Goal: Information Seeking & Learning: Understand process/instructions

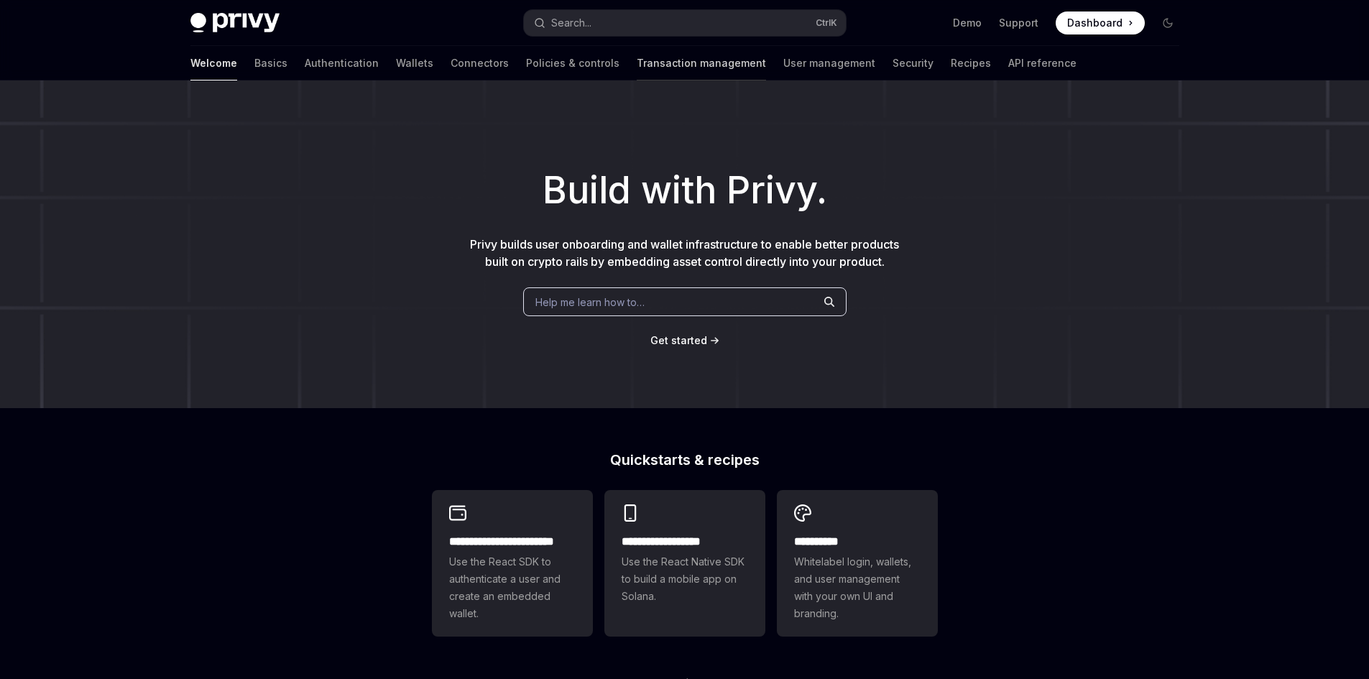
click at [637, 67] on link "Transaction management" at bounding box center [701, 63] width 129 height 34
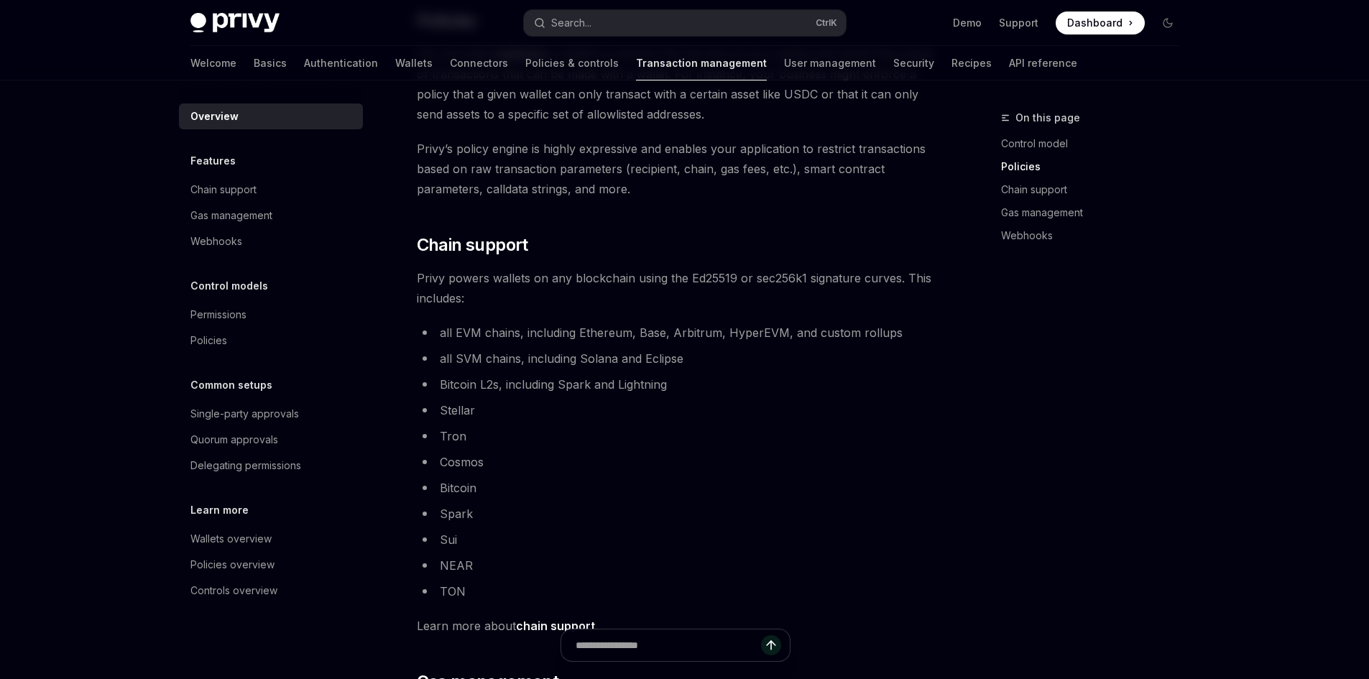
scroll to position [503, 0]
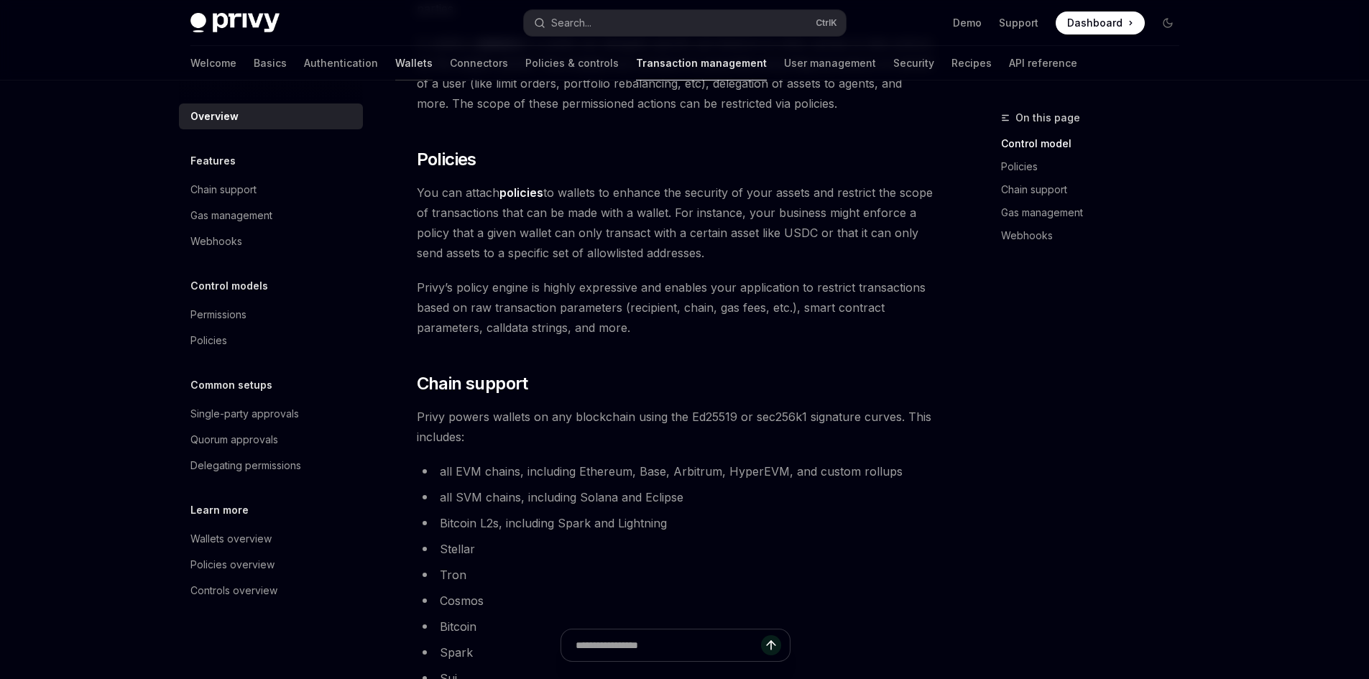
click at [395, 63] on link "Wallets" at bounding box center [413, 63] width 37 height 34
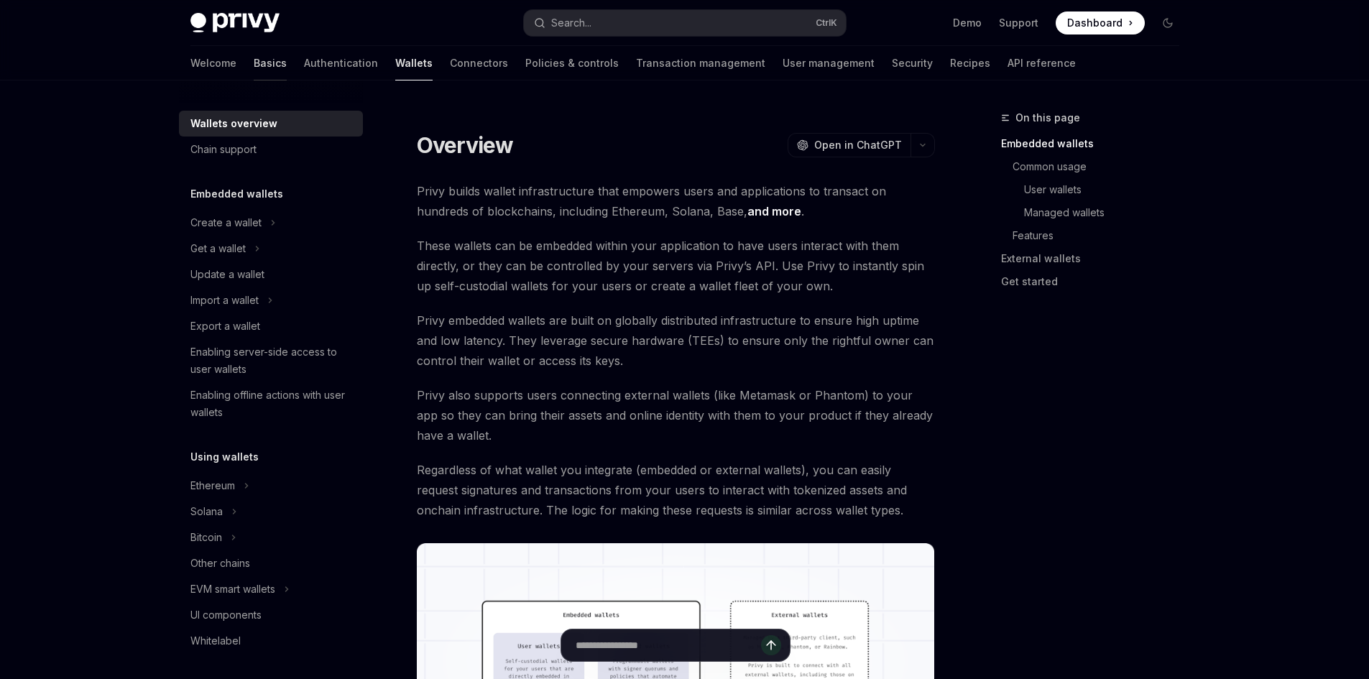
click at [254, 51] on link "Basics" at bounding box center [270, 63] width 33 height 34
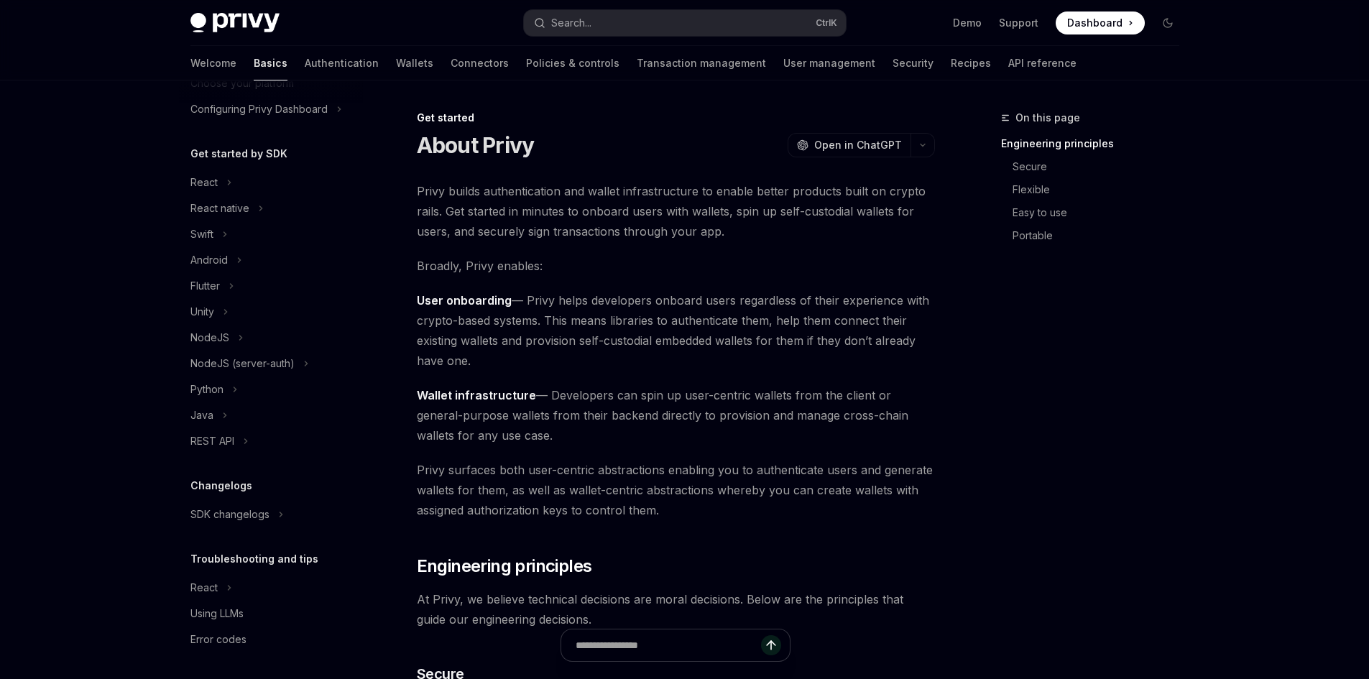
scroll to position [111, 0]
click at [242, 202] on div "React native" at bounding box center [219, 206] width 59 height 17
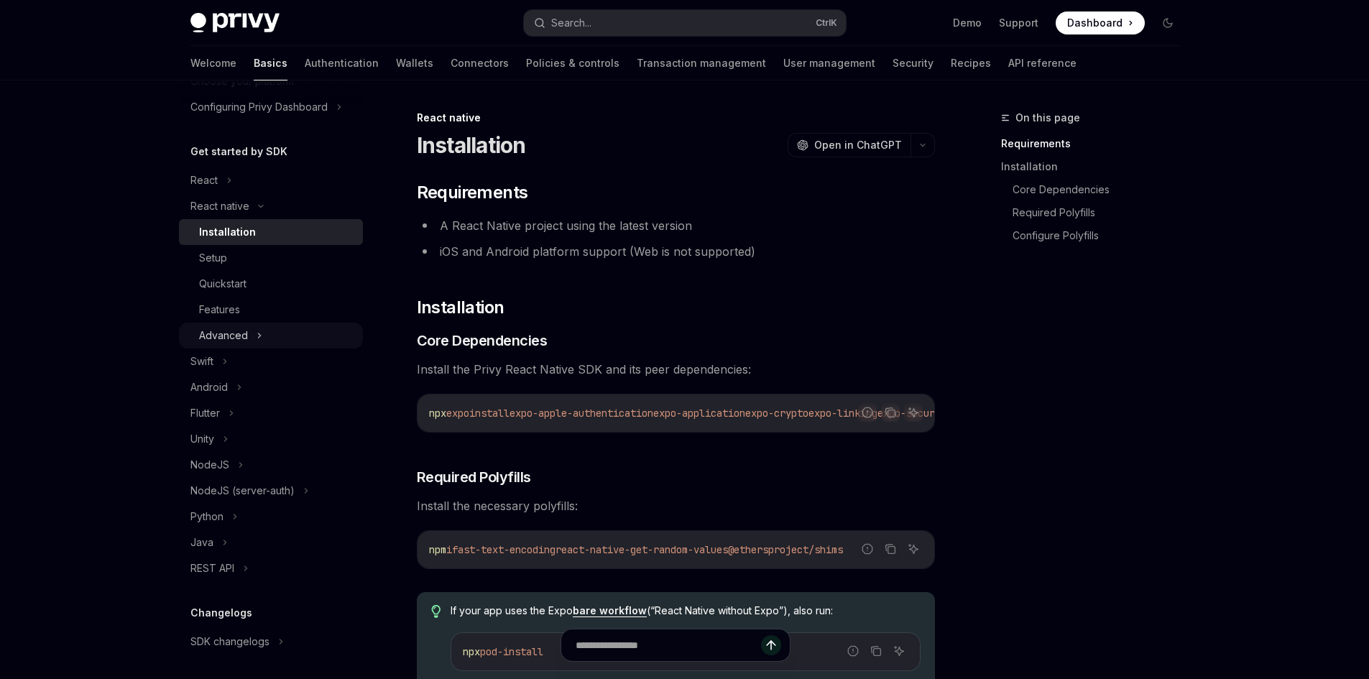
click at [245, 328] on div "Advanced" at bounding box center [223, 335] width 49 height 17
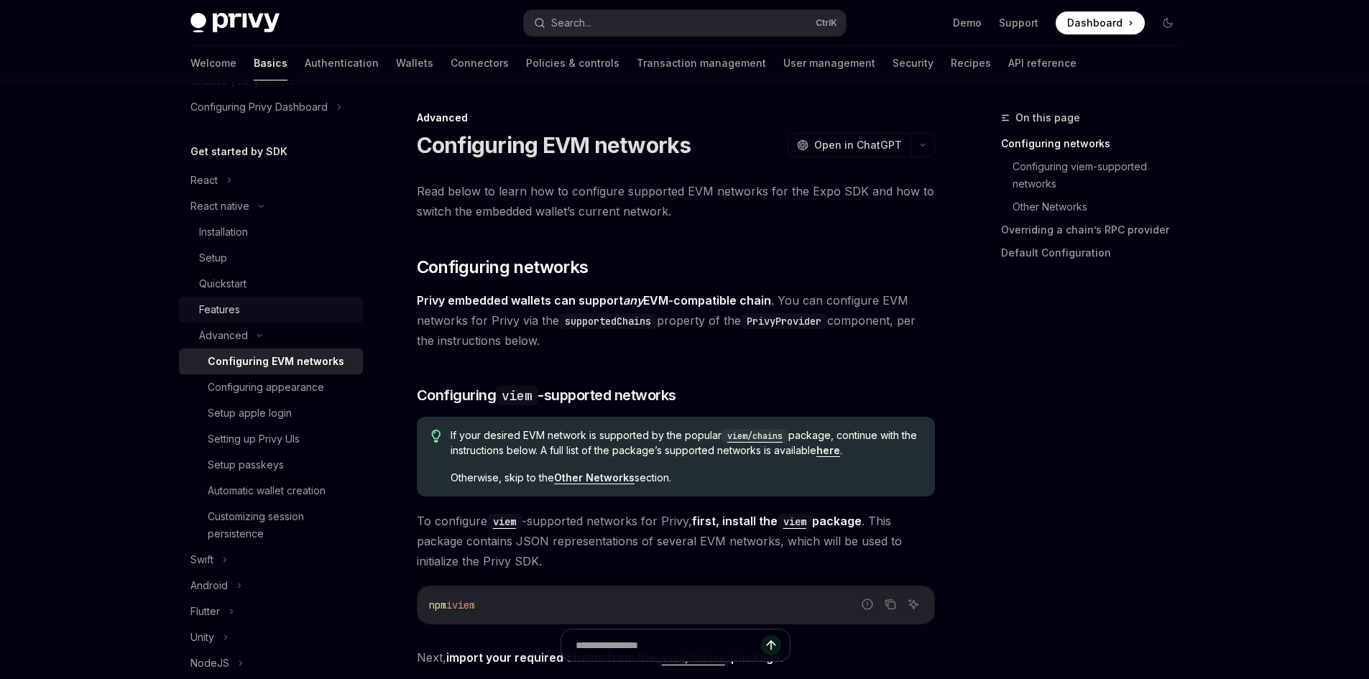
click at [226, 303] on div "Features" at bounding box center [219, 309] width 41 height 17
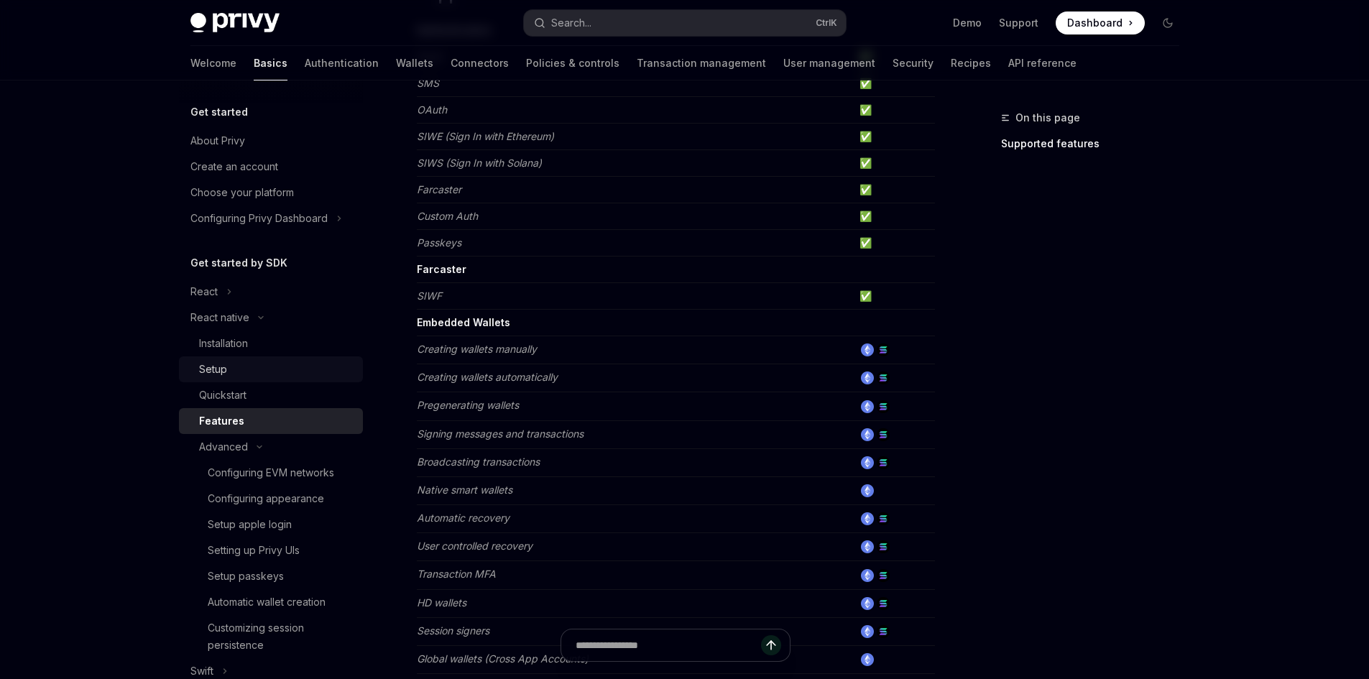
scroll to position [216, 0]
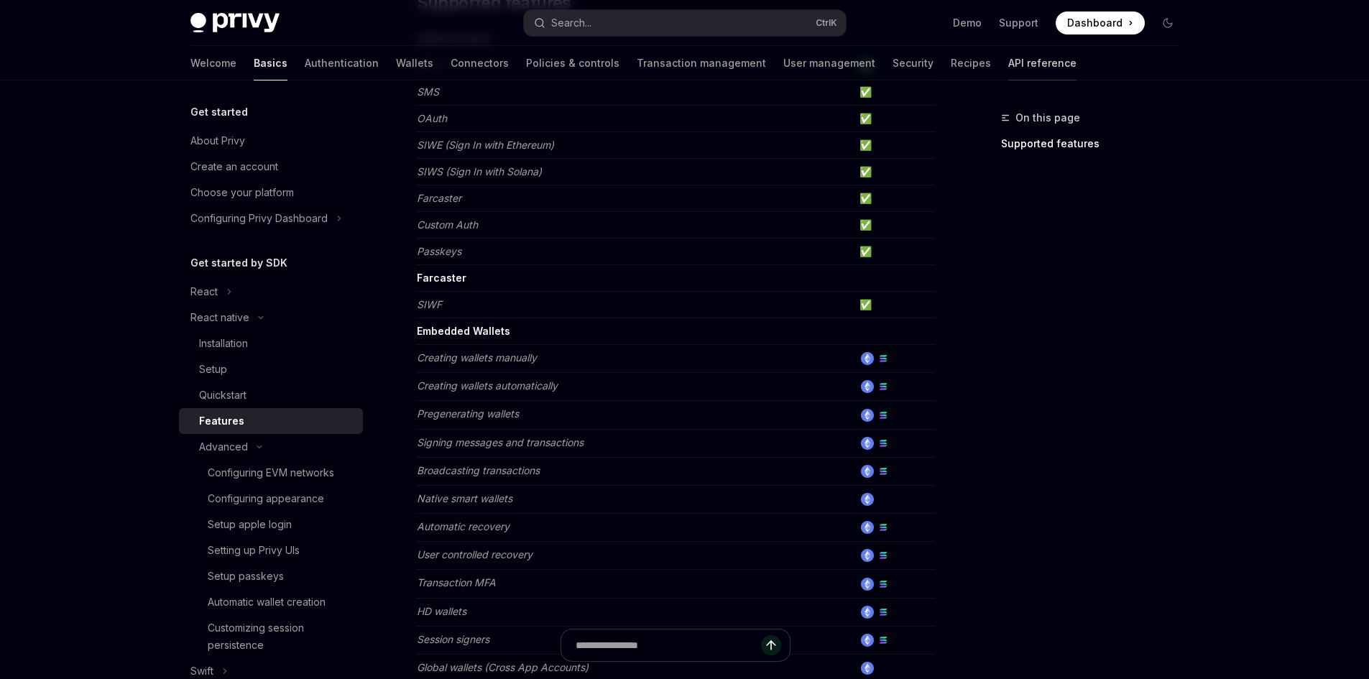
click at [1008, 60] on link "API reference" at bounding box center [1042, 63] width 68 height 34
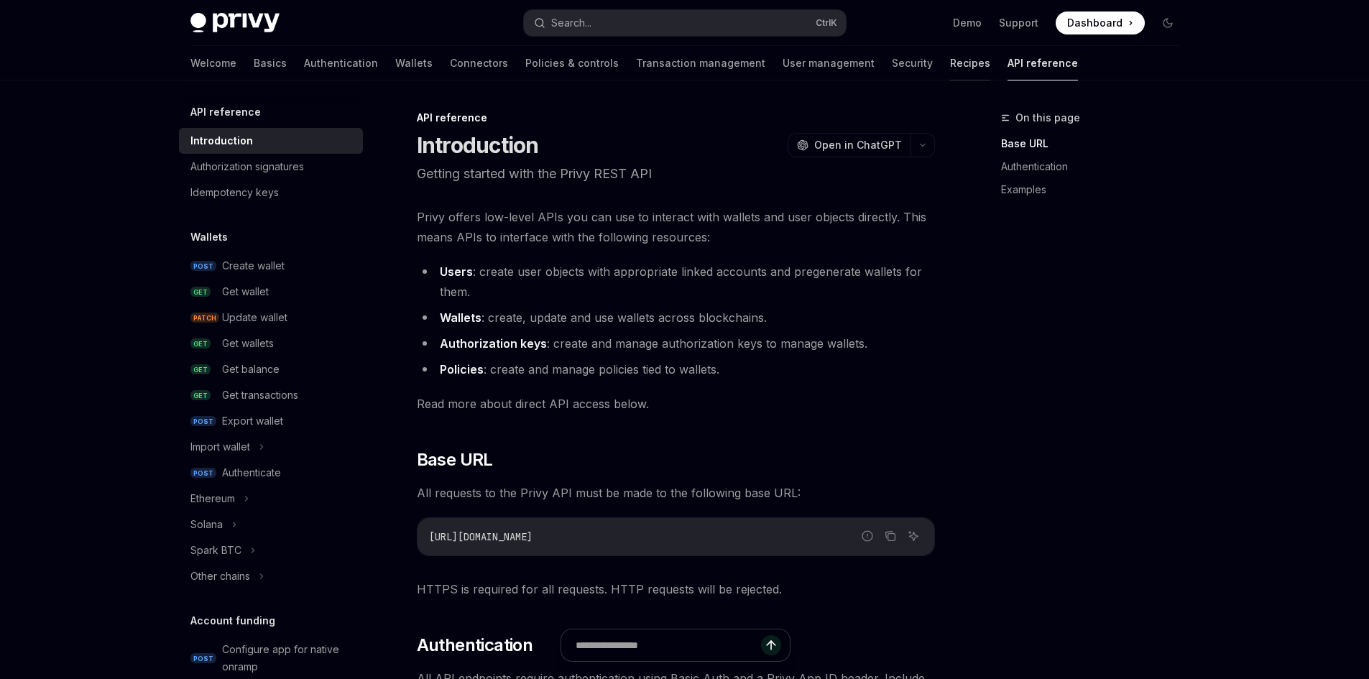
click at [950, 60] on link "Recipes" at bounding box center [970, 63] width 40 height 34
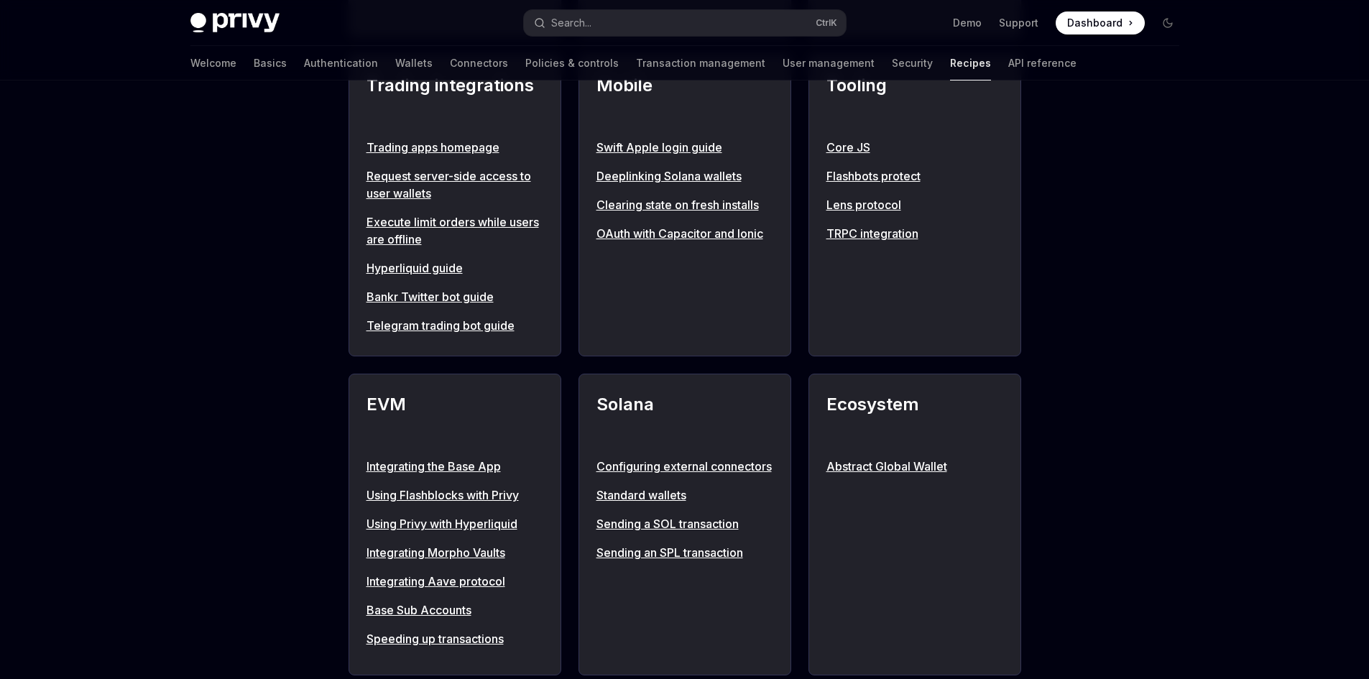
scroll to position [1437, 0]
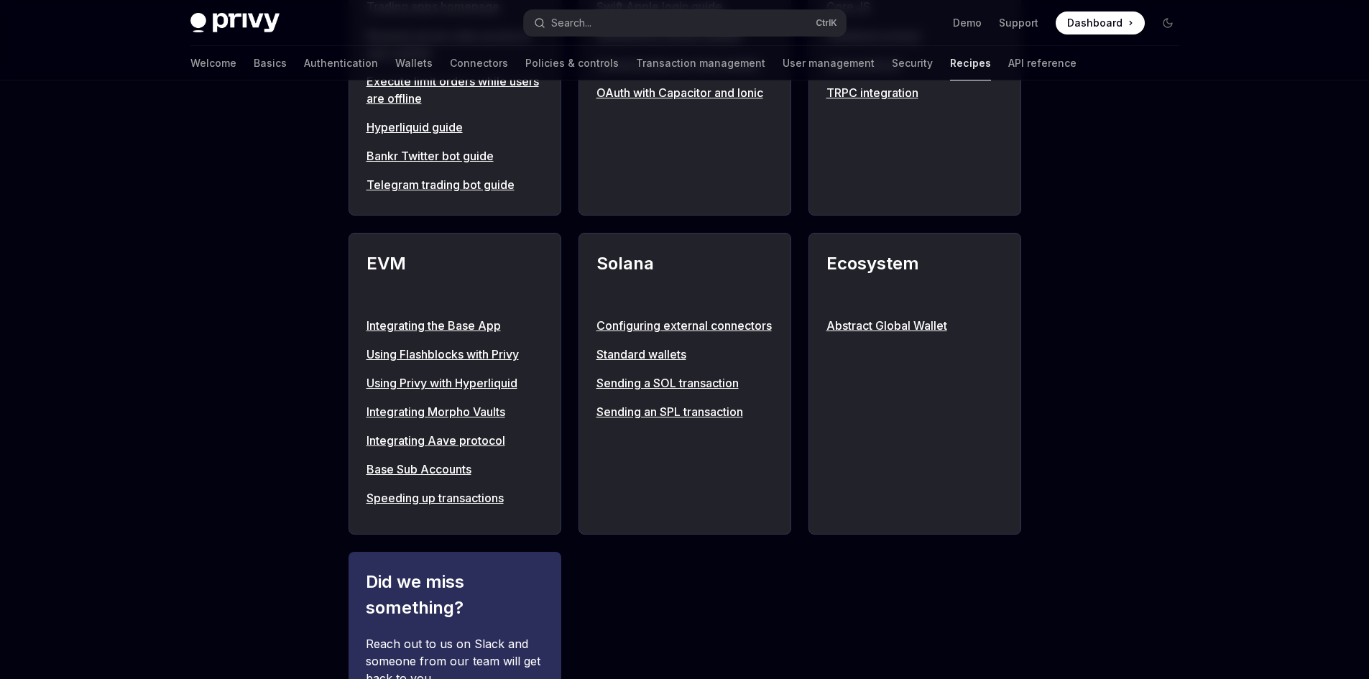
click at [660, 392] on link "Sending a SOL transaction" at bounding box center [684, 382] width 177 height 17
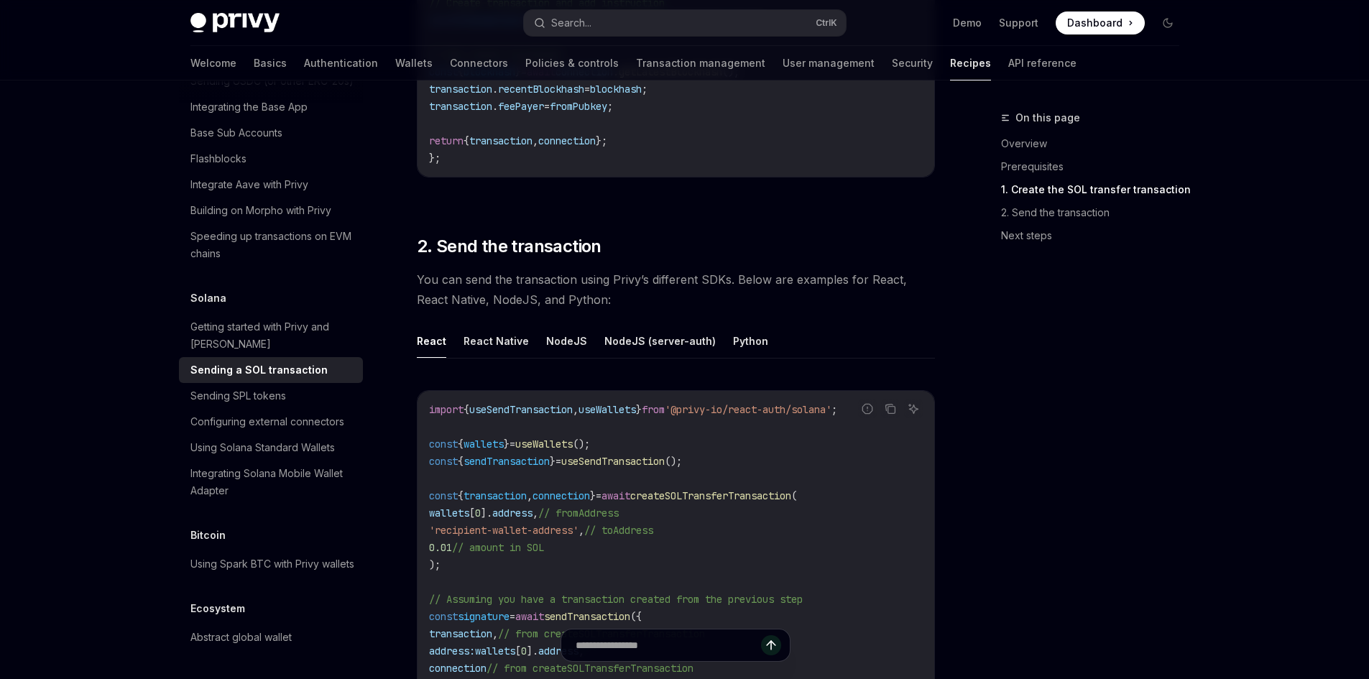
scroll to position [1187, 0]
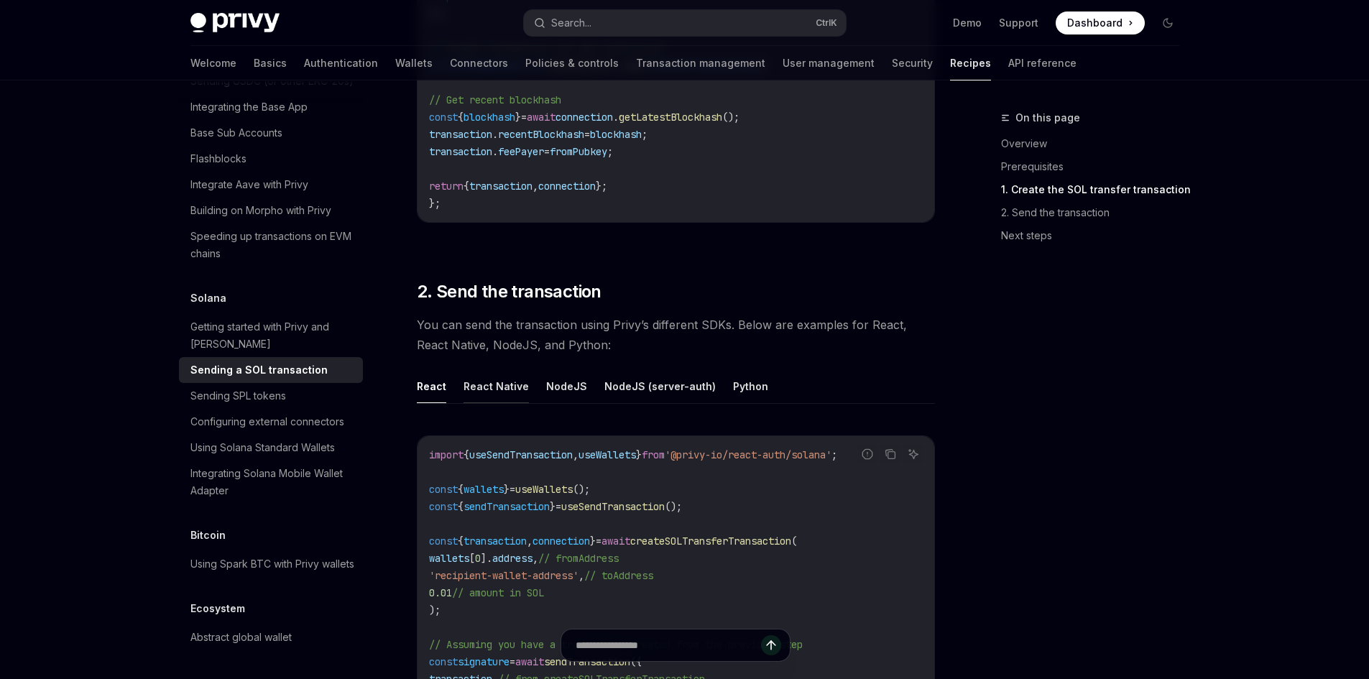
click at [487, 379] on button "React Native" at bounding box center [496, 386] width 65 height 34
type textarea "*"
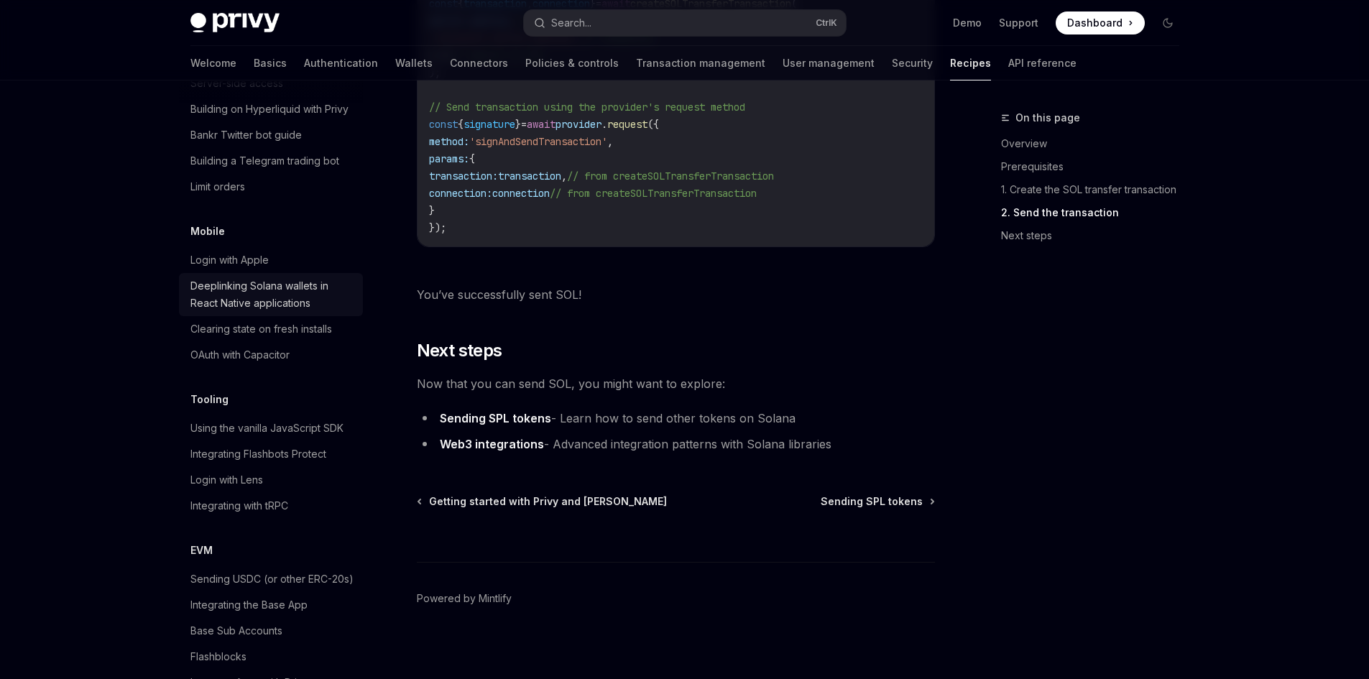
scroll to position [1613, 0]
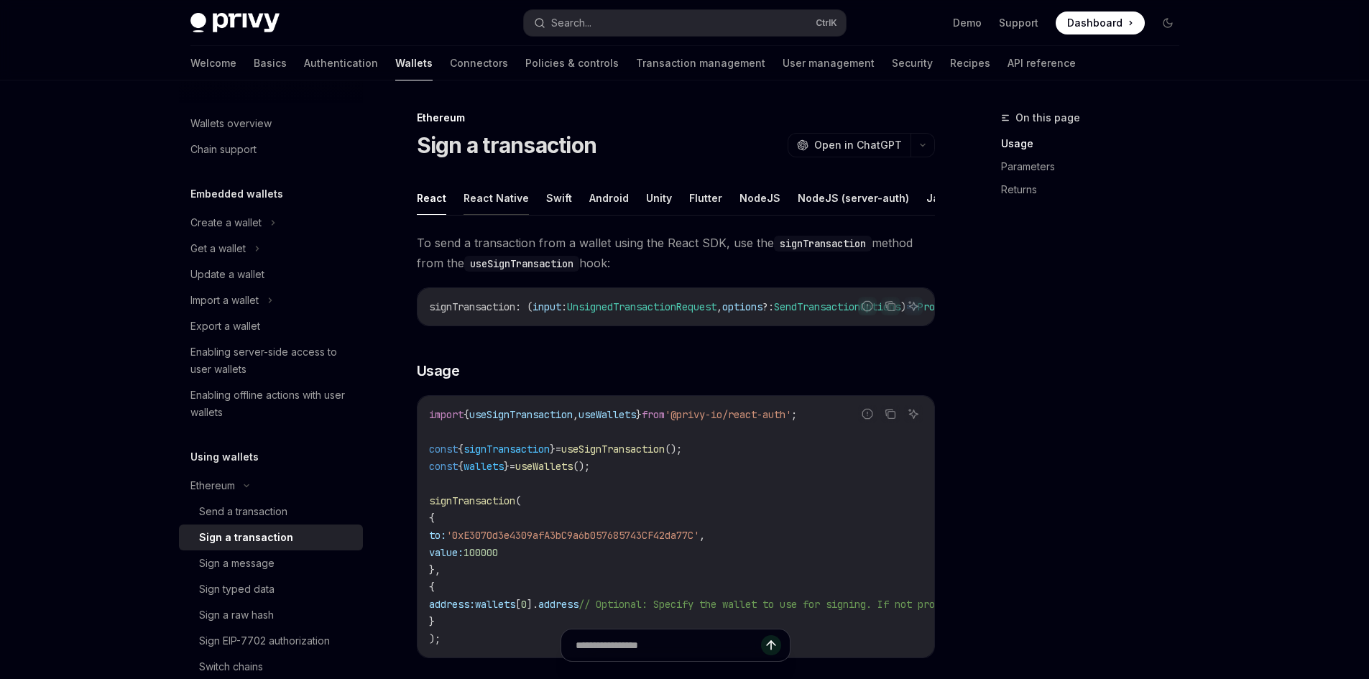
click at [486, 193] on button "React Native" at bounding box center [496, 198] width 65 height 34
type textarea "*"
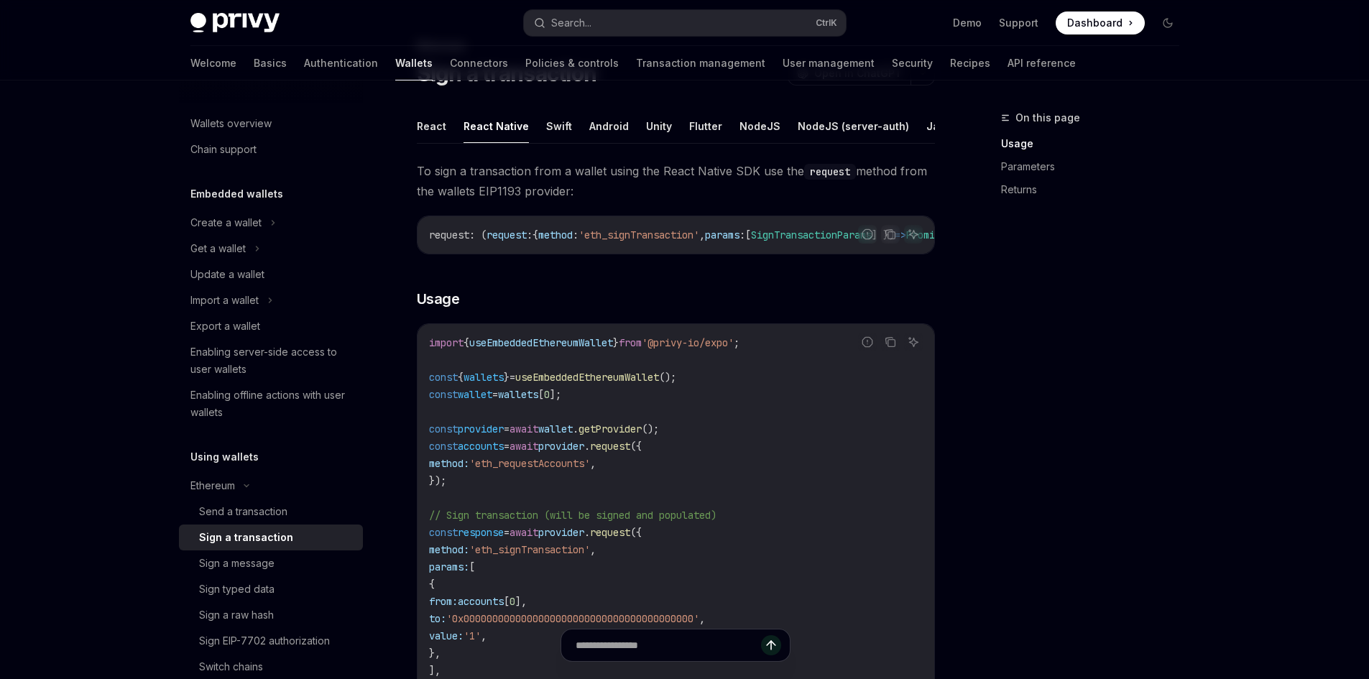
scroll to position [47, 0]
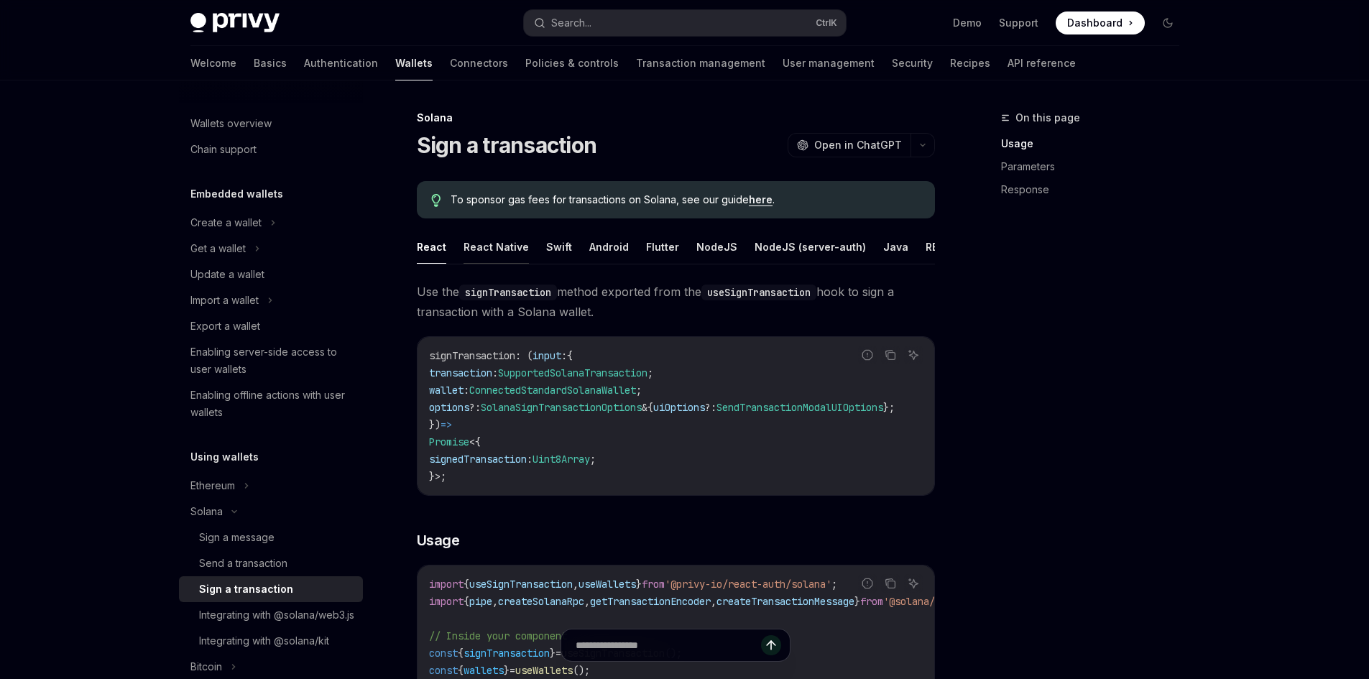
click at [488, 243] on button "React Native" at bounding box center [496, 247] width 65 height 34
type textarea "*"
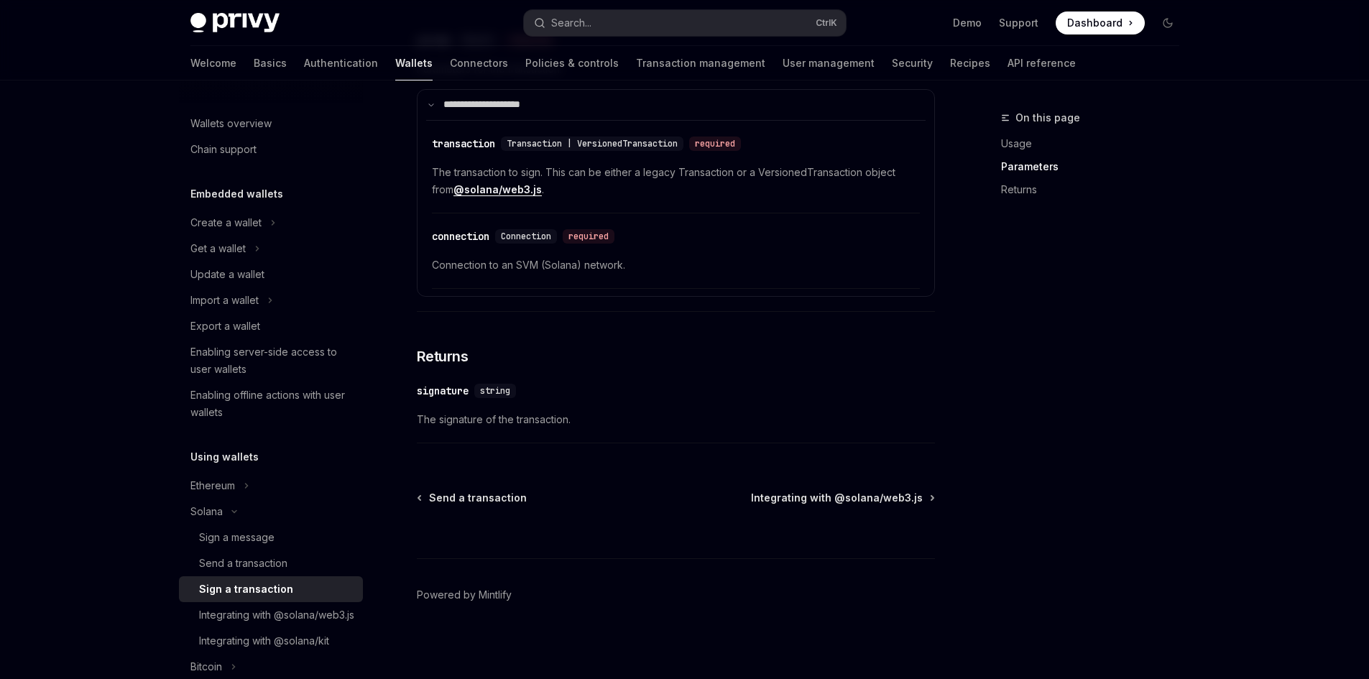
scroll to position [1129, 0]
